Goal: Book appointment/travel/reservation

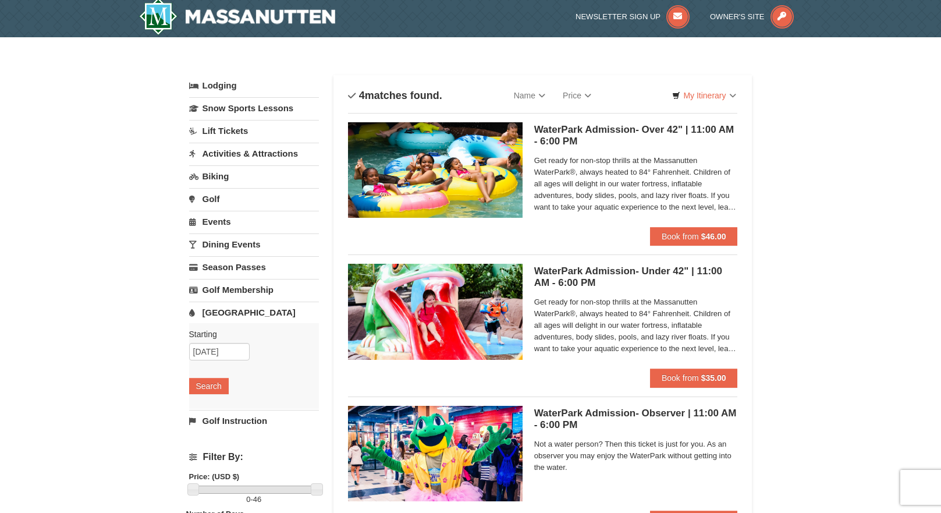
scroll to position [3, 0]
click at [718, 202] on span "Get ready for non-stop thrills at the Massanutten WaterPark®, always heated to …" at bounding box center [636, 184] width 204 height 58
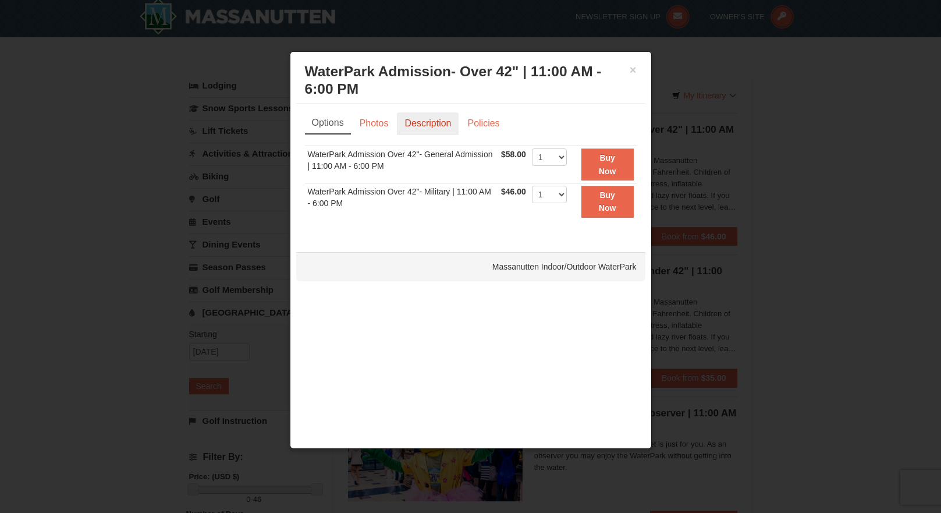
click at [427, 119] on link "Description" at bounding box center [428, 123] width 62 height 22
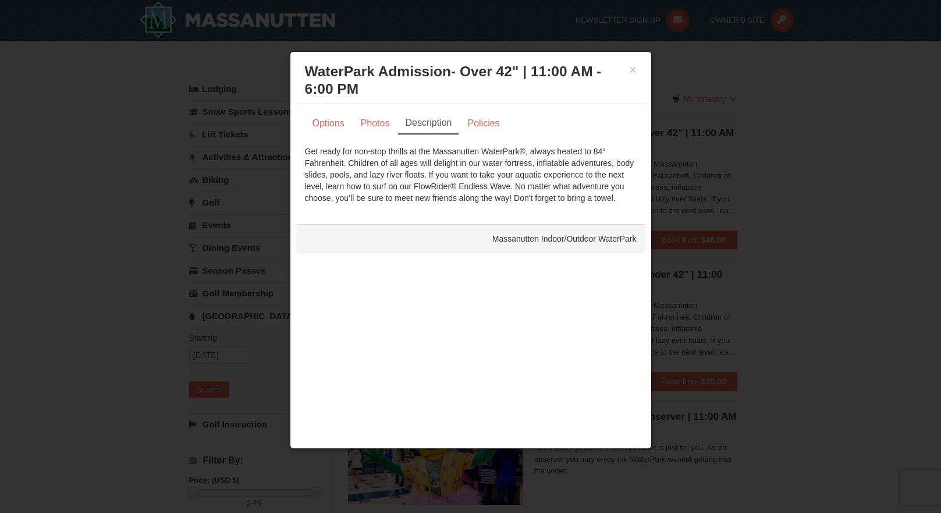
scroll to position [0, 0]
click at [631, 69] on button "×" at bounding box center [633, 70] width 7 height 12
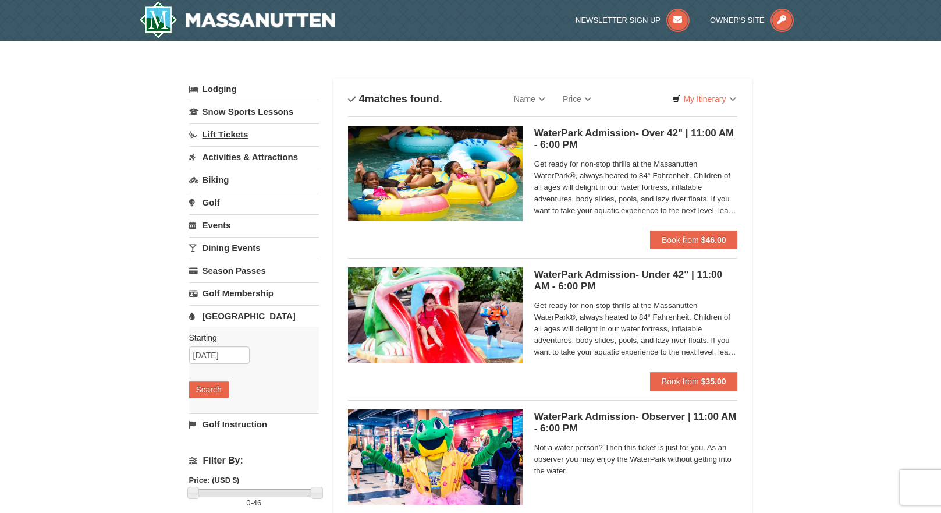
click at [251, 132] on link "Lift Tickets" at bounding box center [254, 134] width 130 height 22
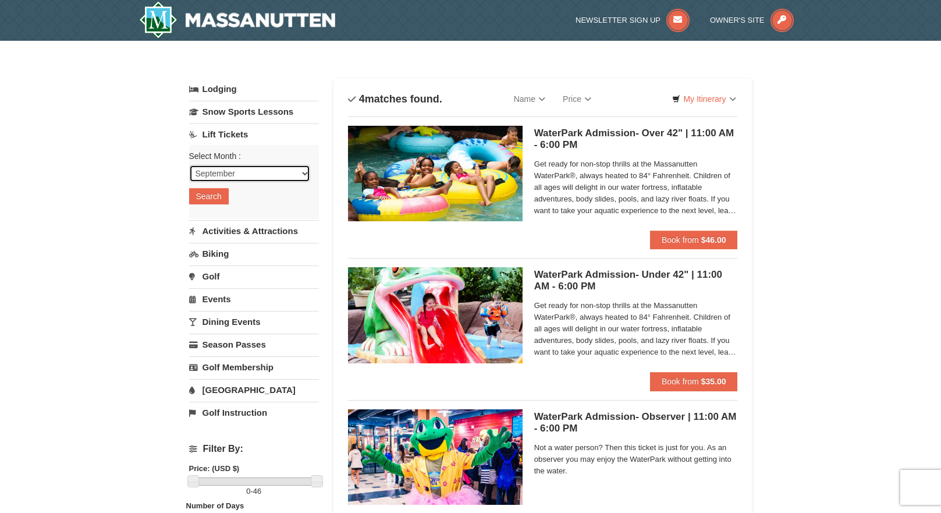
select select "11"
click at [212, 195] on button "Search" at bounding box center [209, 196] width 40 height 16
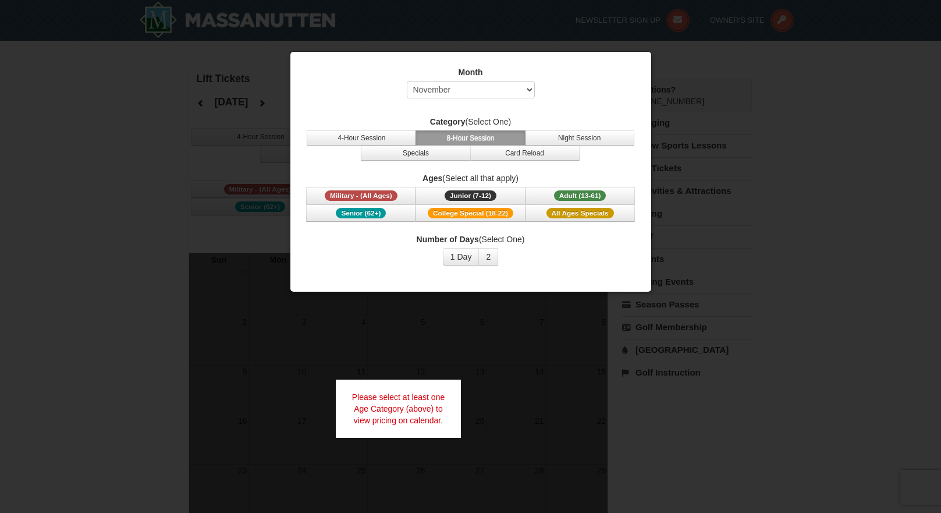
select select "11"
click at [592, 192] on span "Adult (13-61)" at bounding box center [580, 195] width 52 height 10
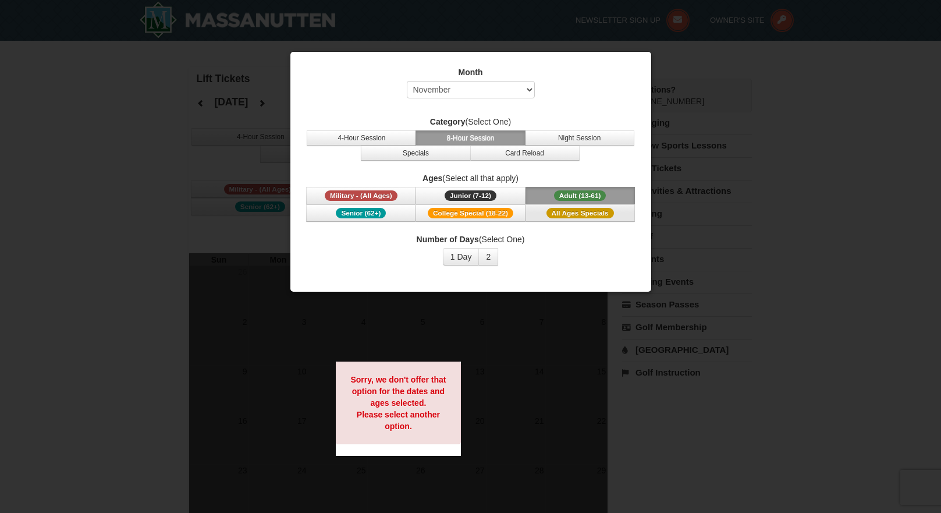
click at [563, 209] on span "All Ages Specials" at bounding box center [580, 213] width 68 height 10
click at [377, 211] on span "Senior (62+)" at bounding box center [361, 213] width 50 height 10
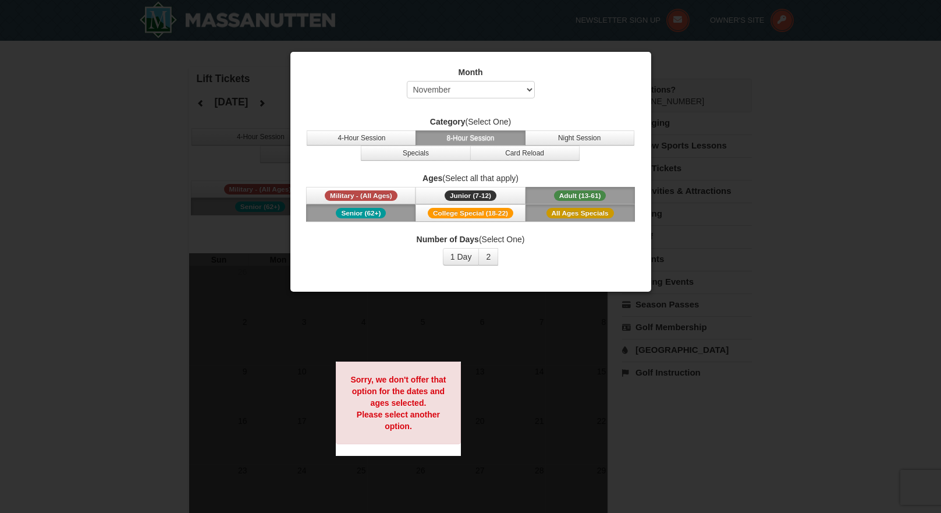
click at [683, 112] on div at bounding box center [470, 256] width 941 height 513
click at [583, 136] on button "Night Session" at bounding box center [579, 137] width 109 height 15
